Goal: Task Accomplishment & Management: Manage account settings

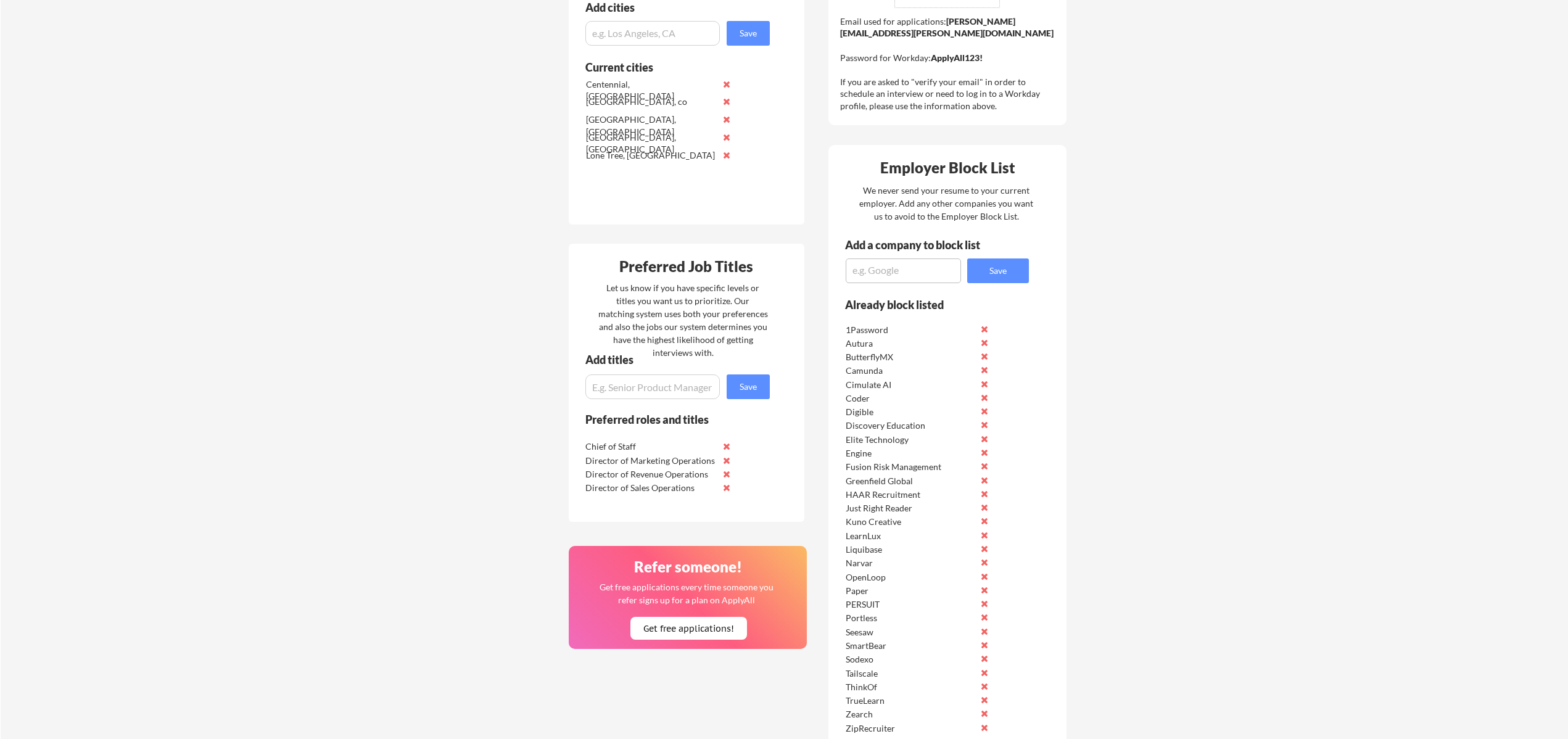
scroll to position [449, 0]
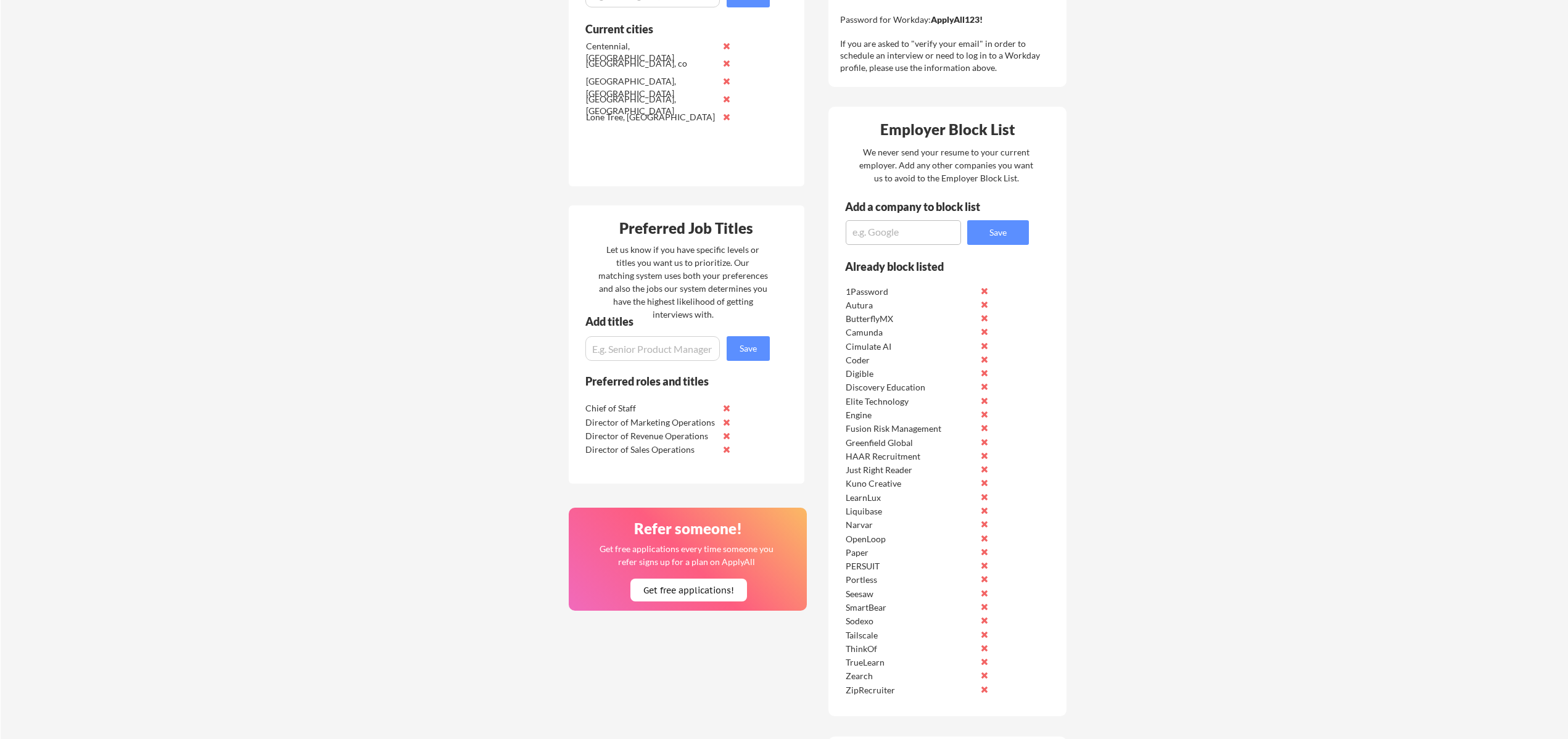
click at [920, 234] on textarea at bounding box center [903, 232] width 115 height 25
type textarea "redaptive"
click at [1015, 237] on button "Save" at bounding box center [998, 232] width 62 height 25
click at [897, 235] on textarea at bounding box center [903, 232] width 115 height 25
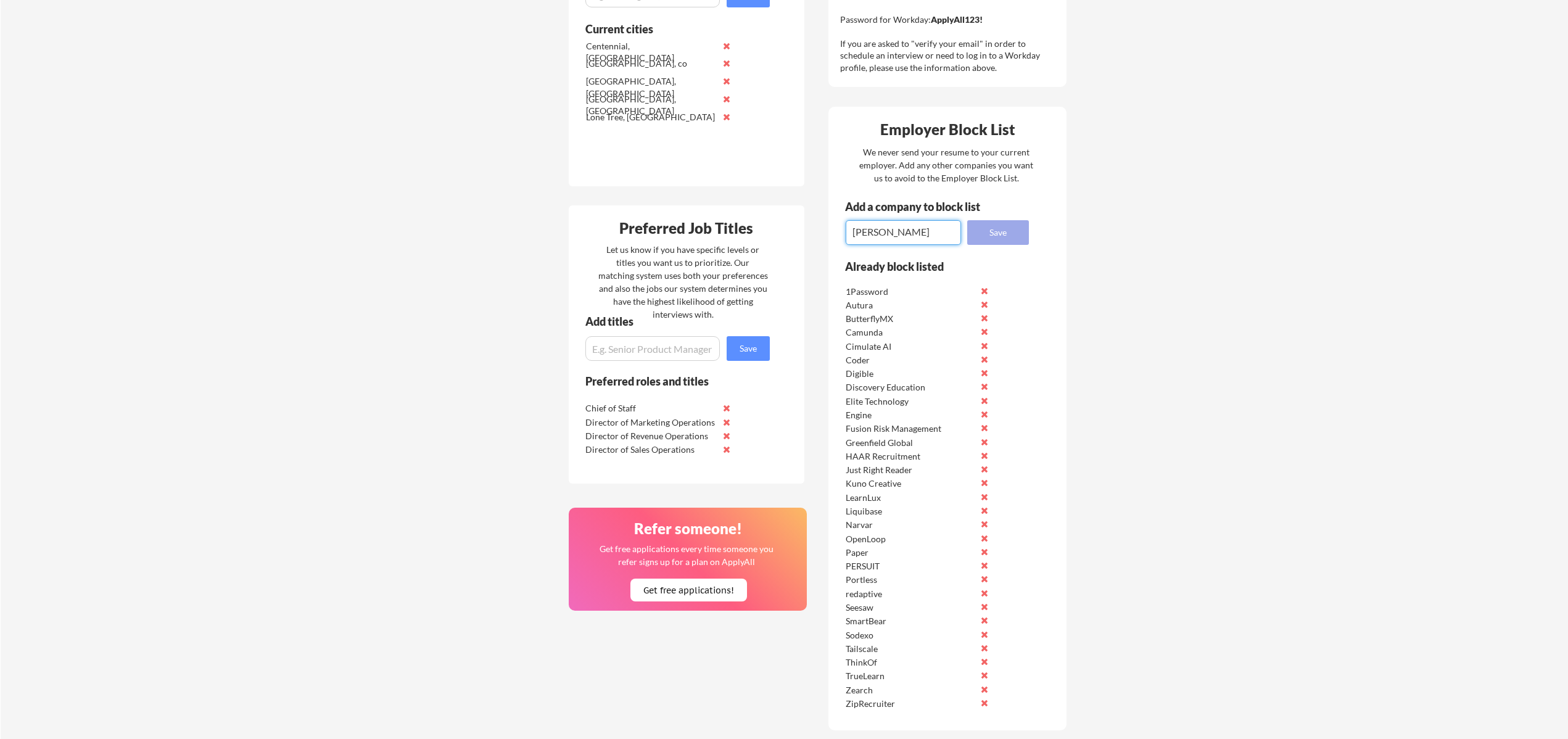
type textarea "[PERSON_NAME]"
click at [991, 231] on button "Save" at bounding box center [998, 232] width 62 height 25
click at [877, 231] on textarea at bounding box center [903, 232] width 115 height 25
type textarea "Builders Capital"
click at [1008, 230] on button "Save" at bounding box center [998, 232] width 62 height 25
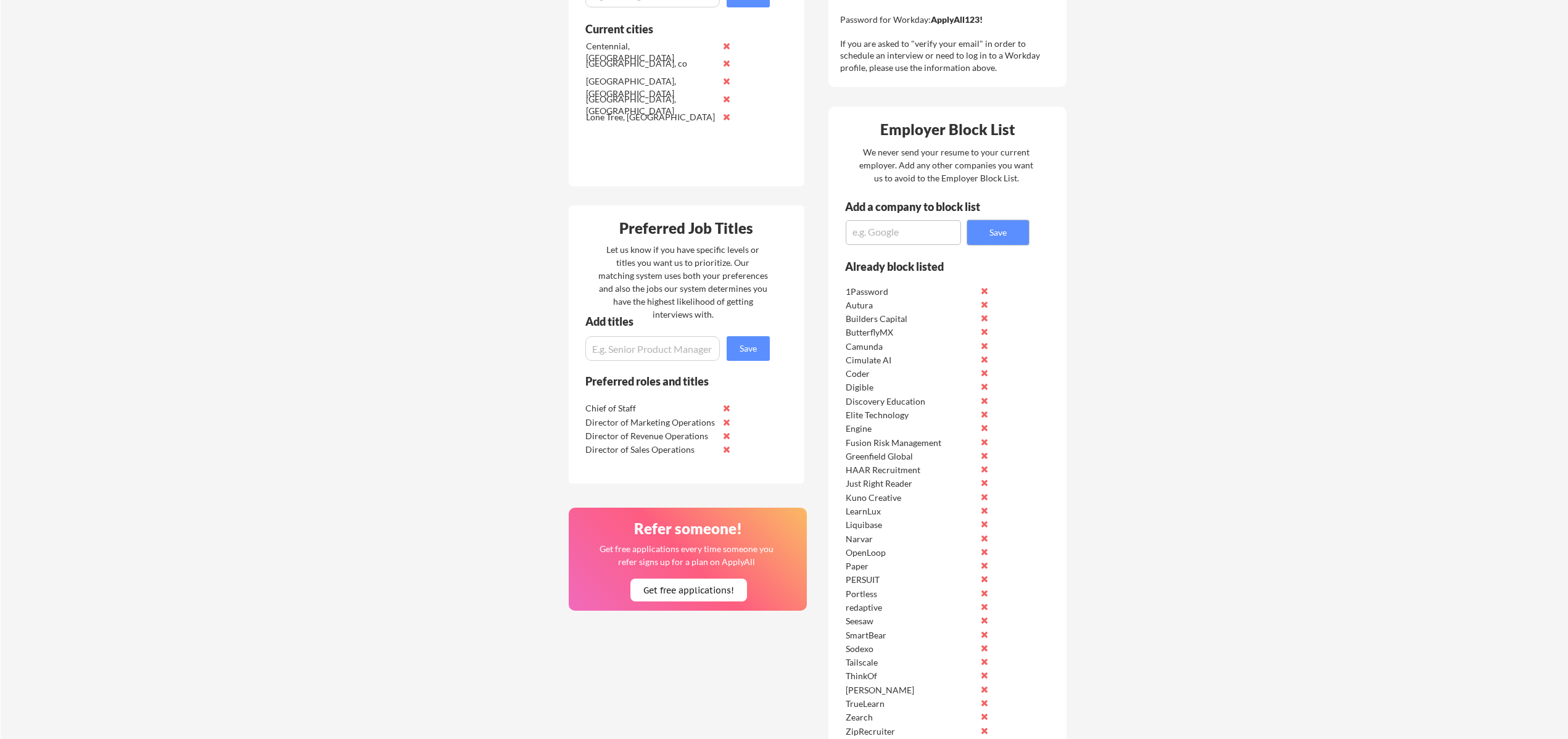
click at [925, 227] on textarea at bounding box center [903, 232] width 115 height 25
type textarea "Comcast"
click at [1027, 227] on button "Save" at bounding box center [998, 232] width 62 height 25
click at [894, 237] on textarea at bounding box center [903, 232] width 115 height 25
type textarea "UKG"
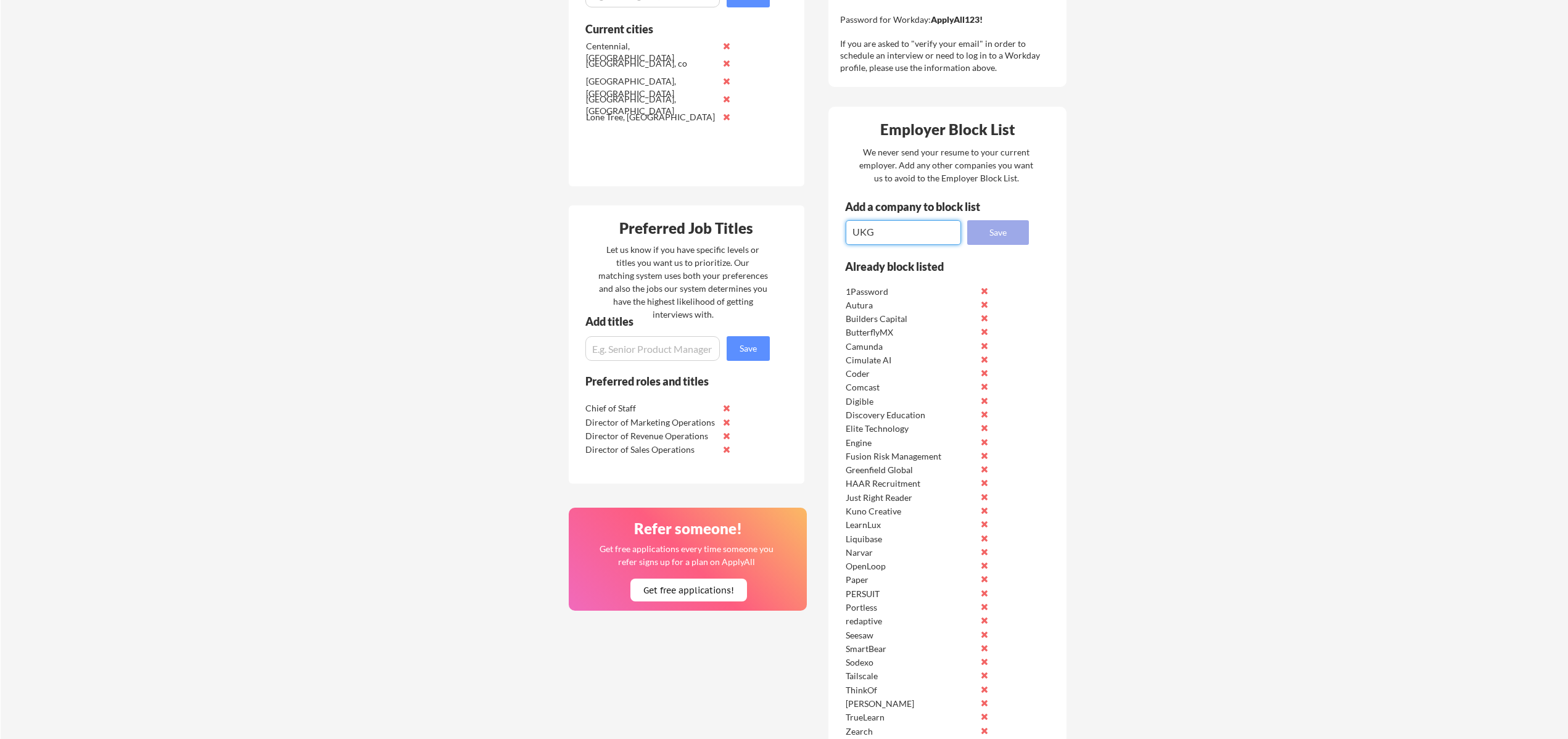
click at [995, 229] on button "Save" at bounding box center [998, 232] width 62 height 25
click at [911, 230] on textarea at bounding box center [903, 232] width 115 height 25
type textarea "Duck Creek Technologies"
click at [992, 237] on button "Save" at bounding box center [998, 232] width 62 height 25
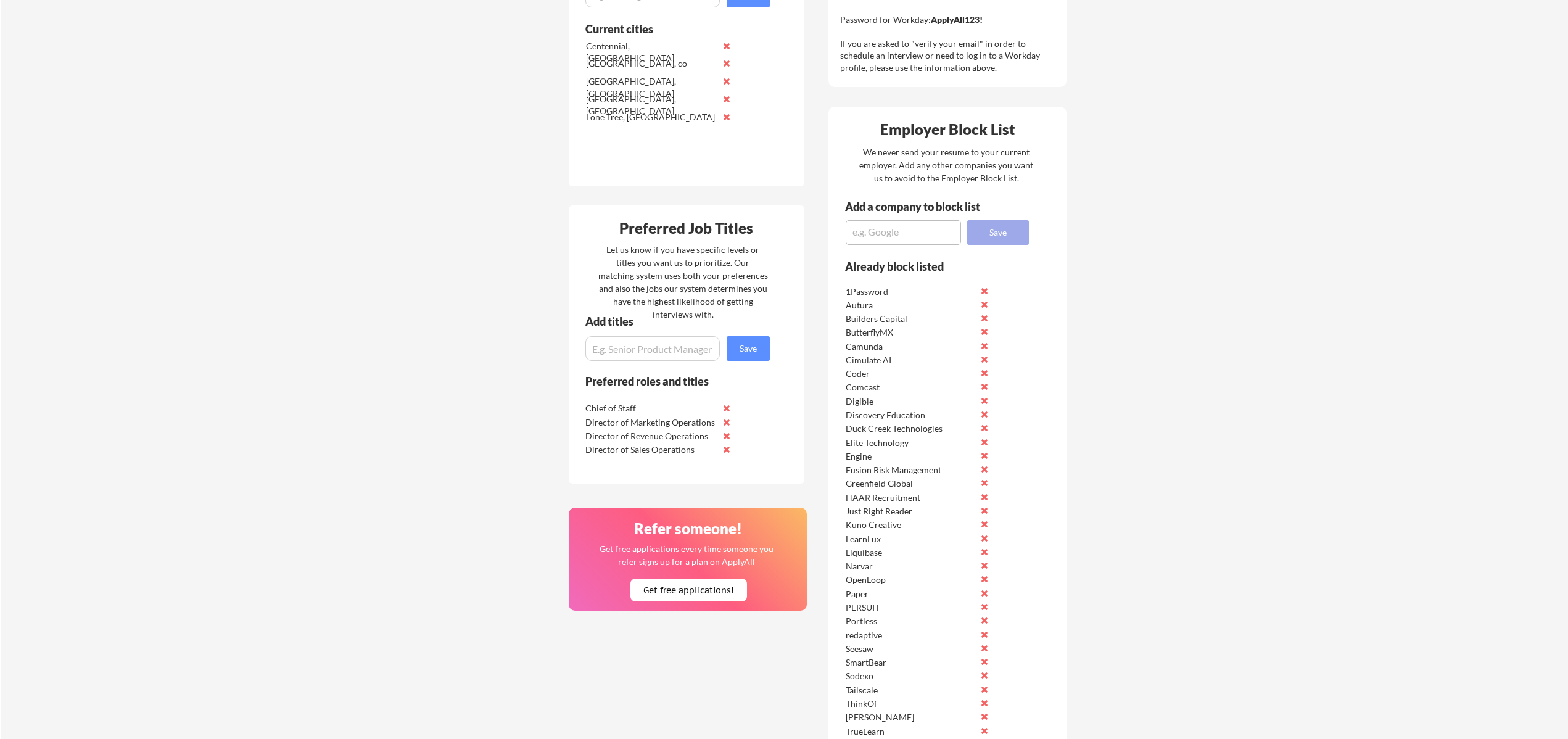
scroll to position [0, 0]
click at [909, 229] on textarea at bounding box center [903, 232] width 115 height 25
type textarea "mPulse"
click at [1006, 230] on button "Save" at bounding box center [998, 232] width 62 height 25
click at [866, 228] on textarea at bounding box center [903, 232] width 115 height 25
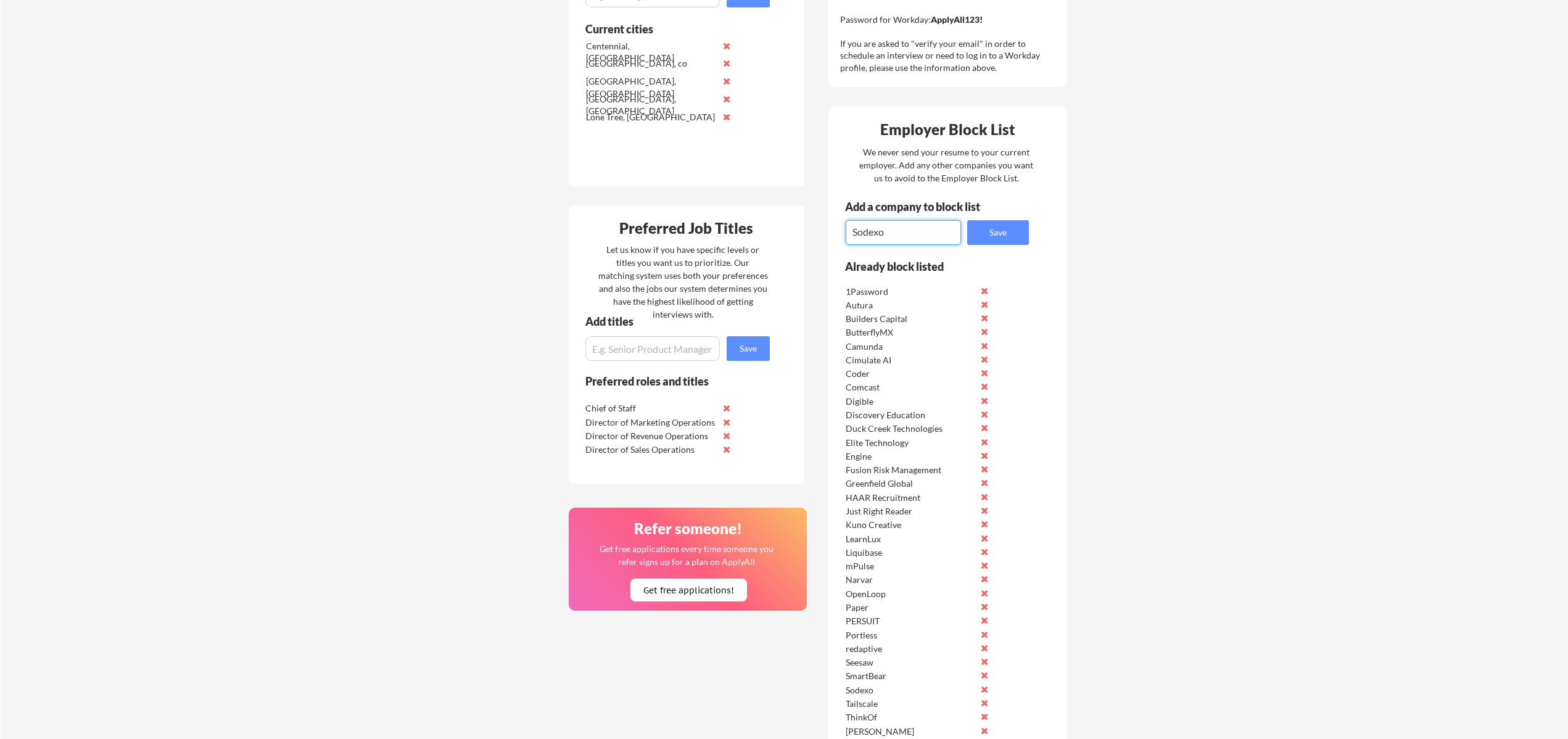
drag, startPoint x: 853, startPoint y: 233, endPoint x: 826, endPoint y: 233, distance: 27.0
click at [826, 233] on div "Where should we look? List all cities where you would be able to work in-person…" at bounding box center [818, 558] width 519 height 1411
type textarea "Microsoft"
click at [1007, 225] on button "Save" at bounding box center [998, 232] width 62 height 25
click at [883, 231] on textarea at bounding box center [903, 232] width 115 height 25
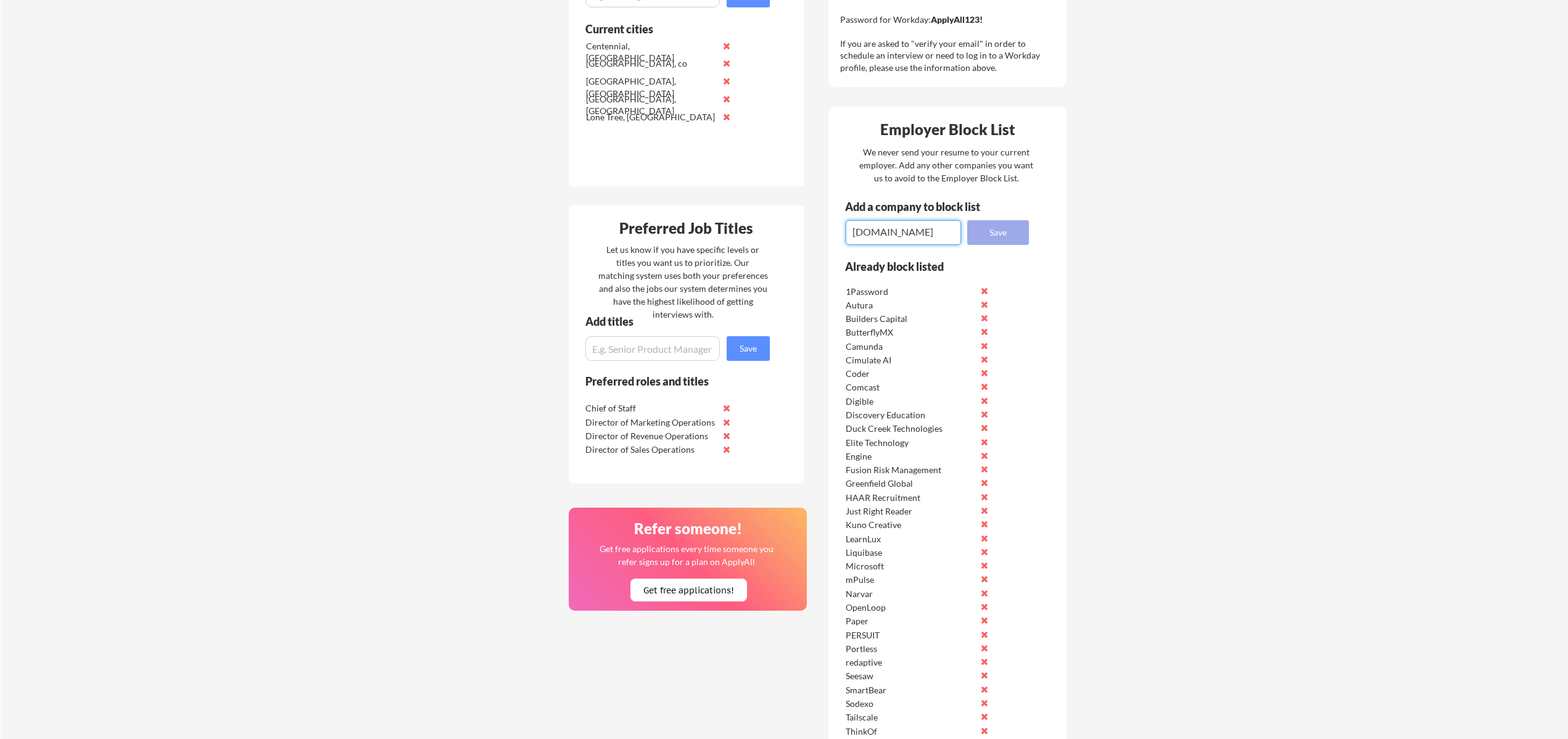
type textarea "[DOMAIN_NAME]"
click at [981, 229] on button "Save" at bounding box center [998, 232] width 62 height 25
